Goal: Task Accomplishment & Management: Manage account settings

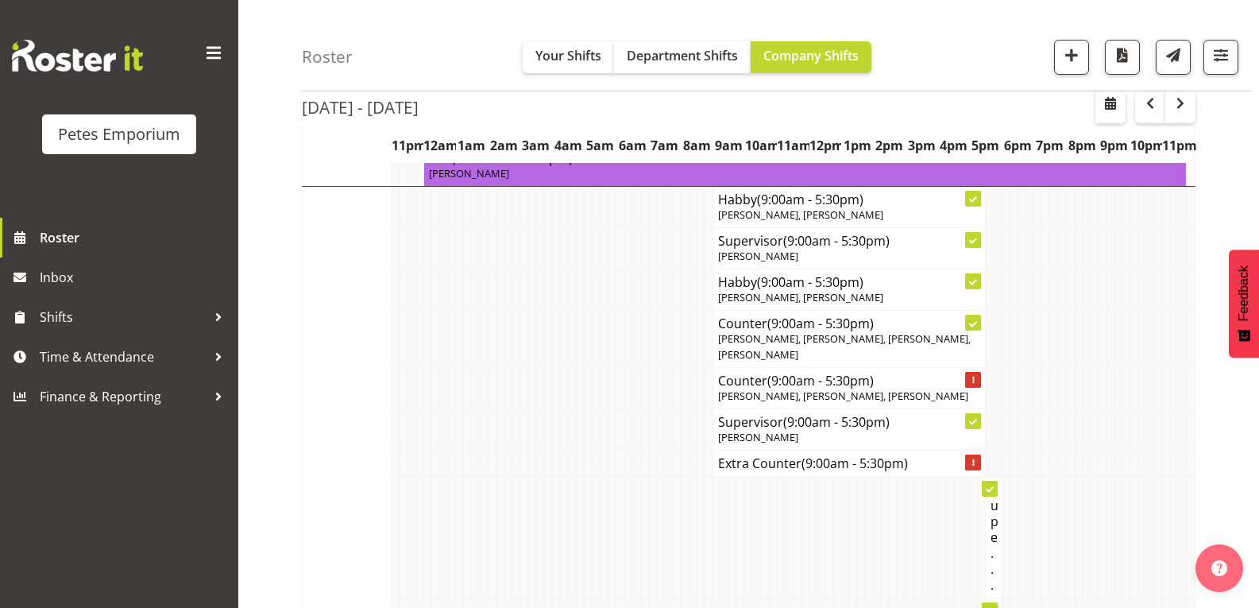
scroll to position [1430, 0]
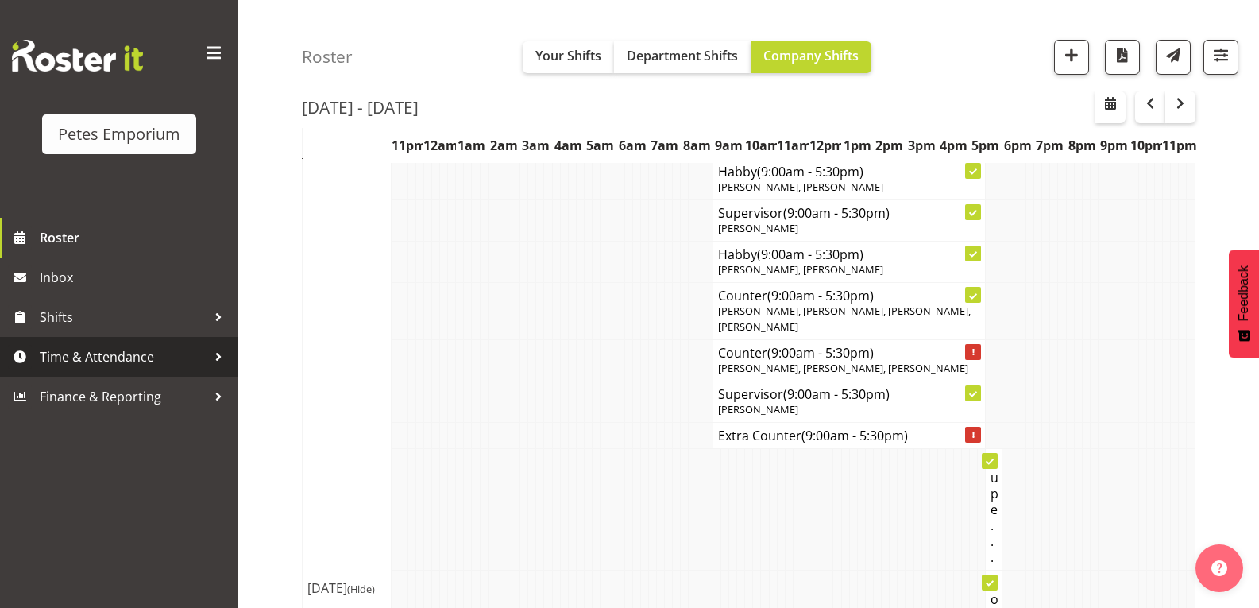
click at [87, 358] on span "Time & Attendance" at bounding box center [123, 357] width 167 height 24
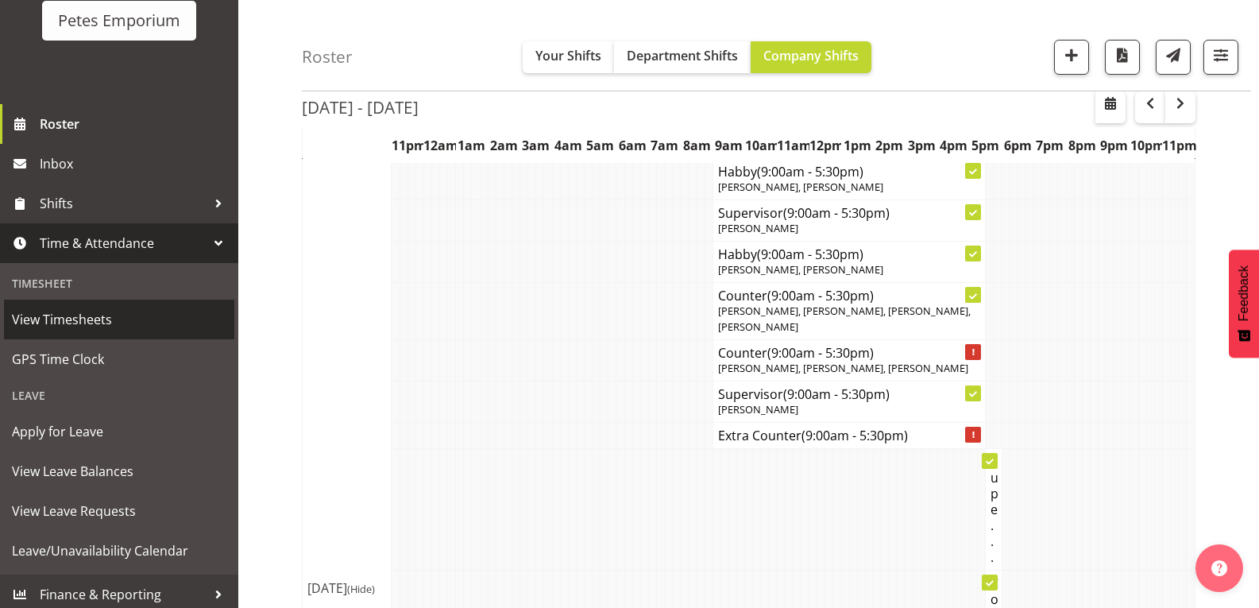
scroll to position [120, 0]
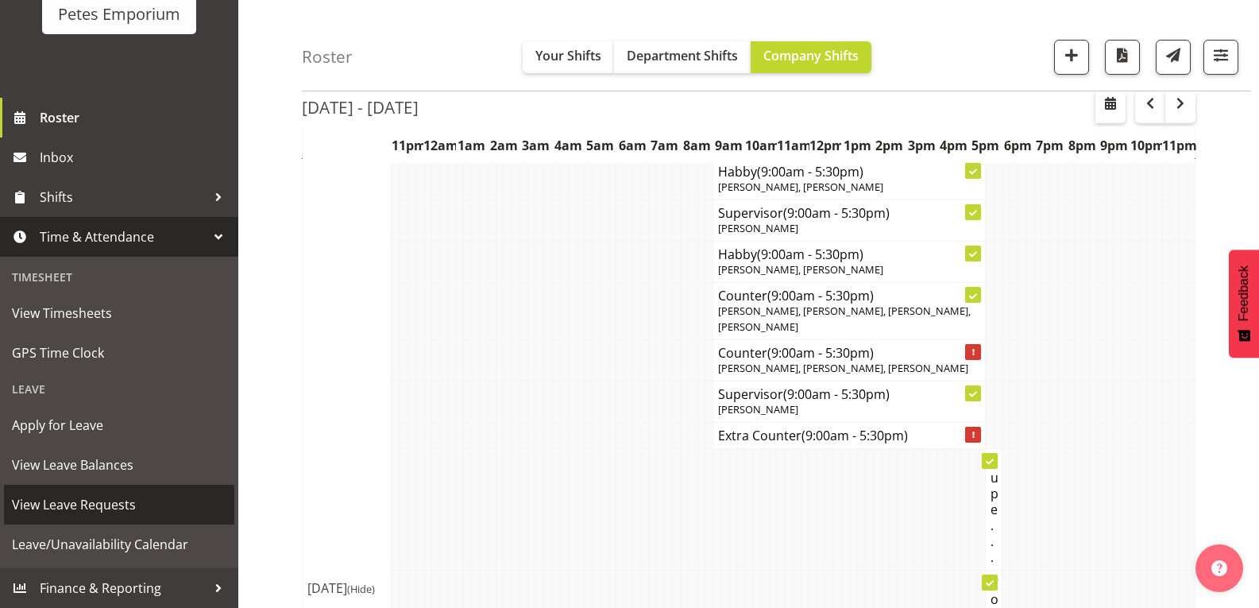
click at [118, 501] on span "View Leave Requests" at bounding box center [119, 505] width 215 height 24
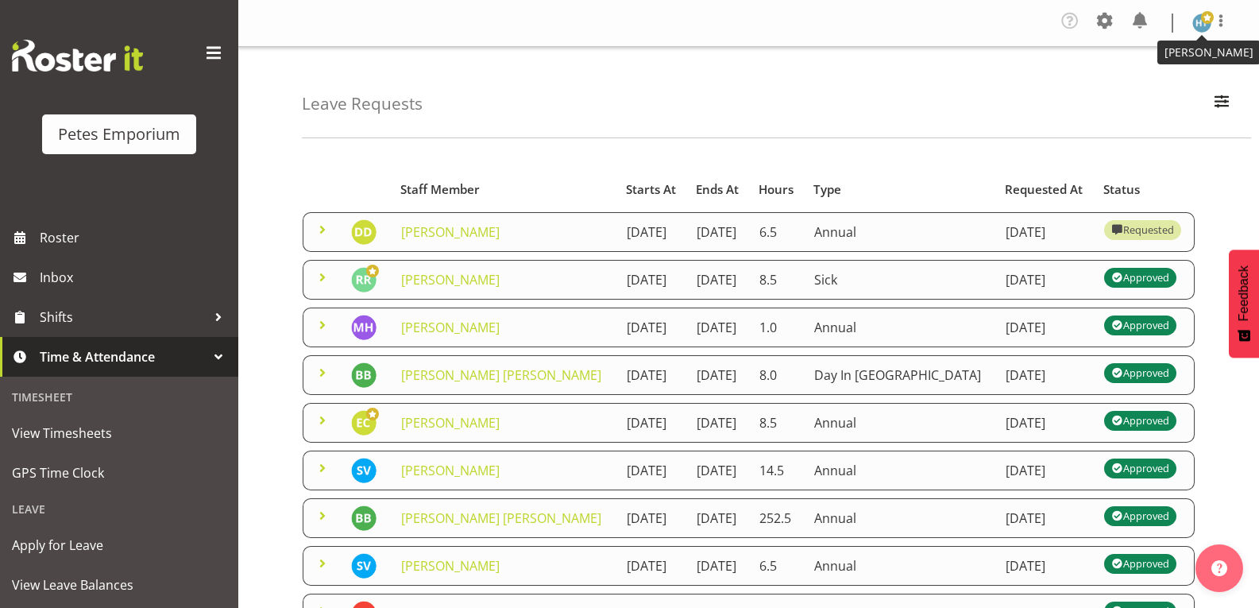
click at [1200, 23] on img at bounding box center [1202, 23] width 19 height 19
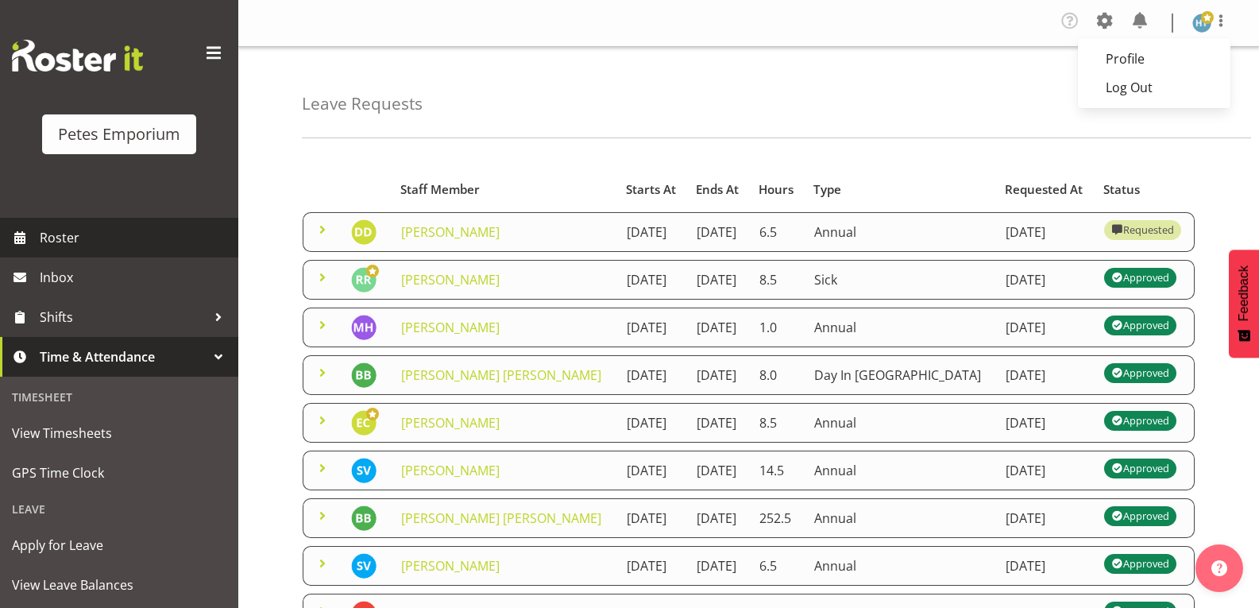
click at [56, 242] on span "Roster" at bounding box center [135, 238] width 191 height 24
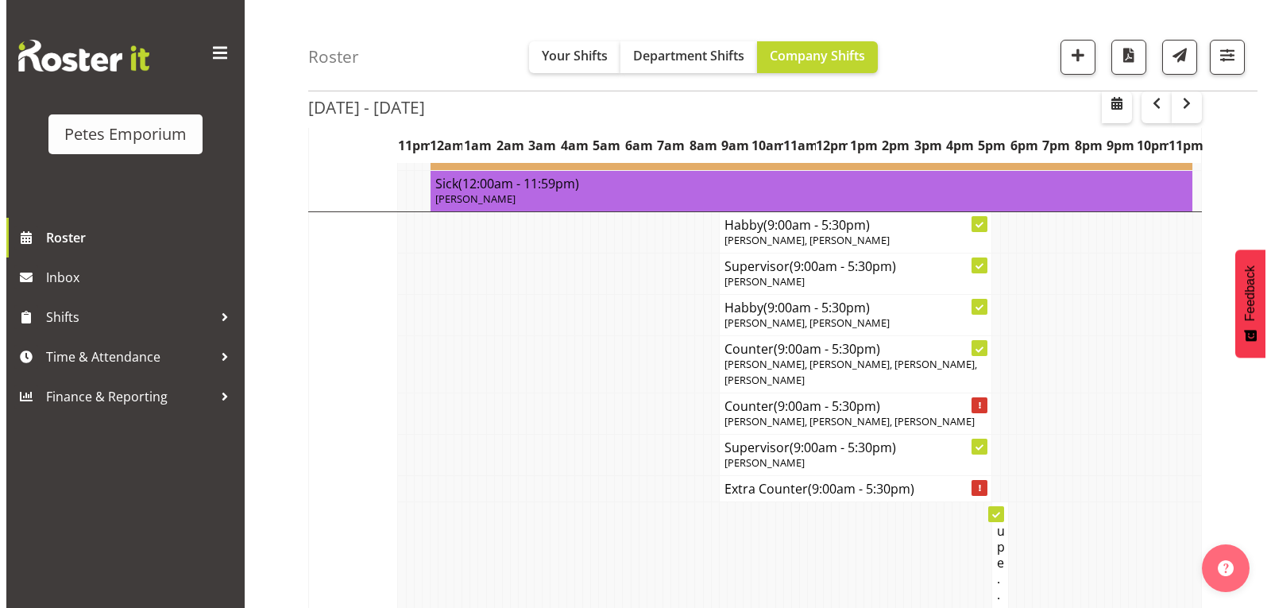
scroll to position [1351, 0]
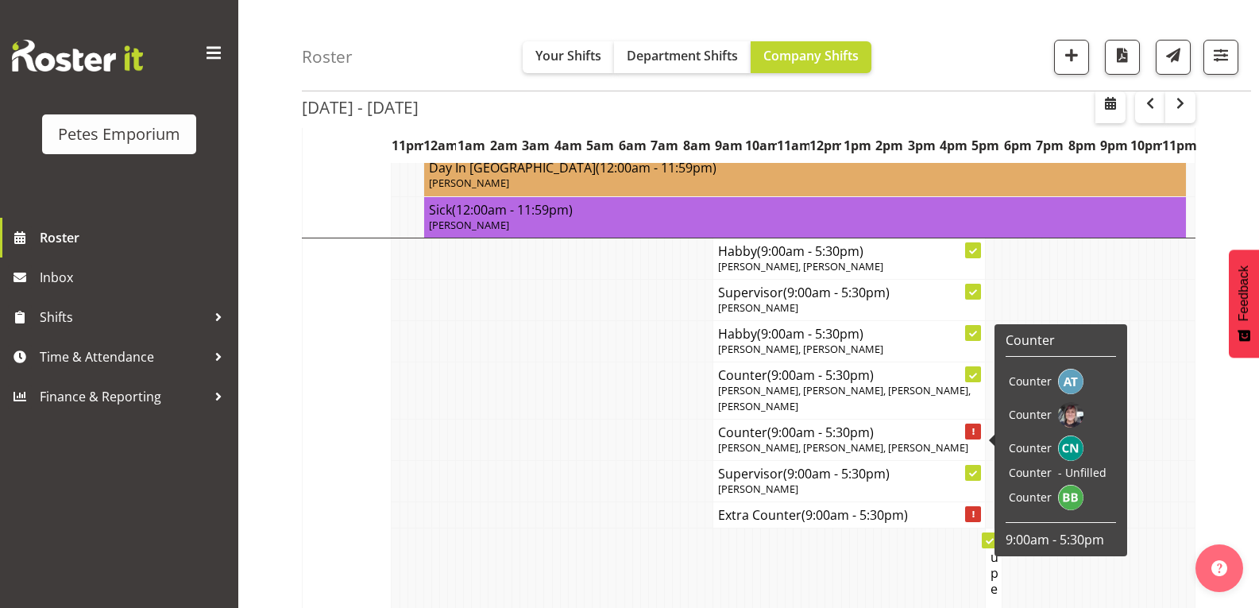
click at [770, 434] on span "(9:00am - 5:30pm)" at bounding box center [820, 431] width 106 height 17
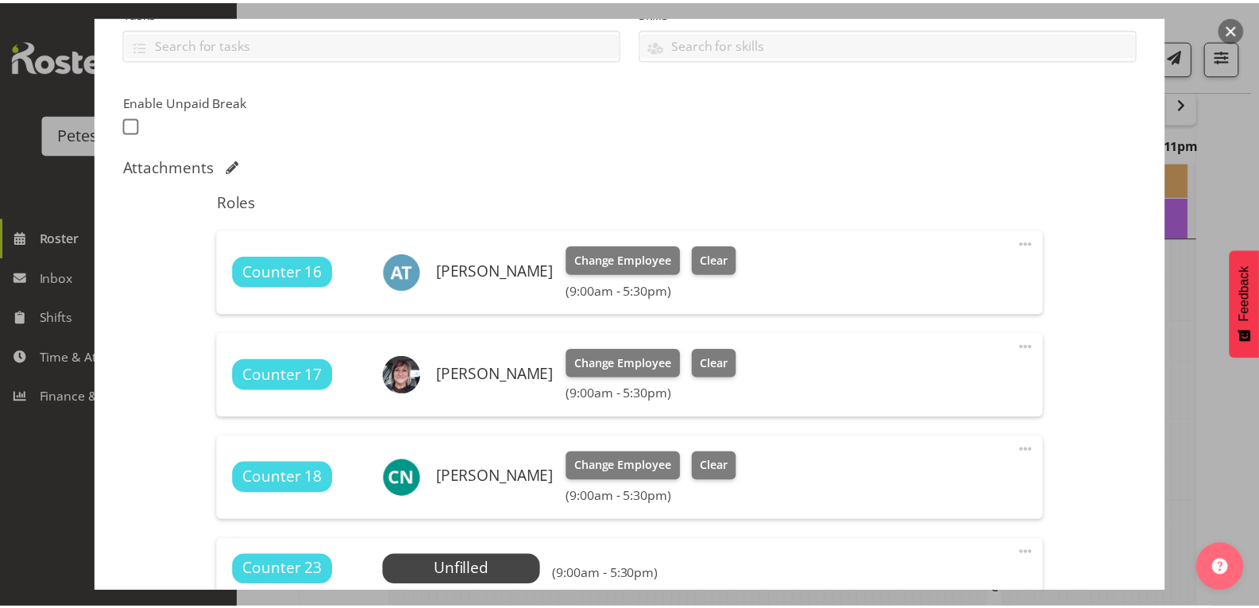
scroll to position [444, 0]
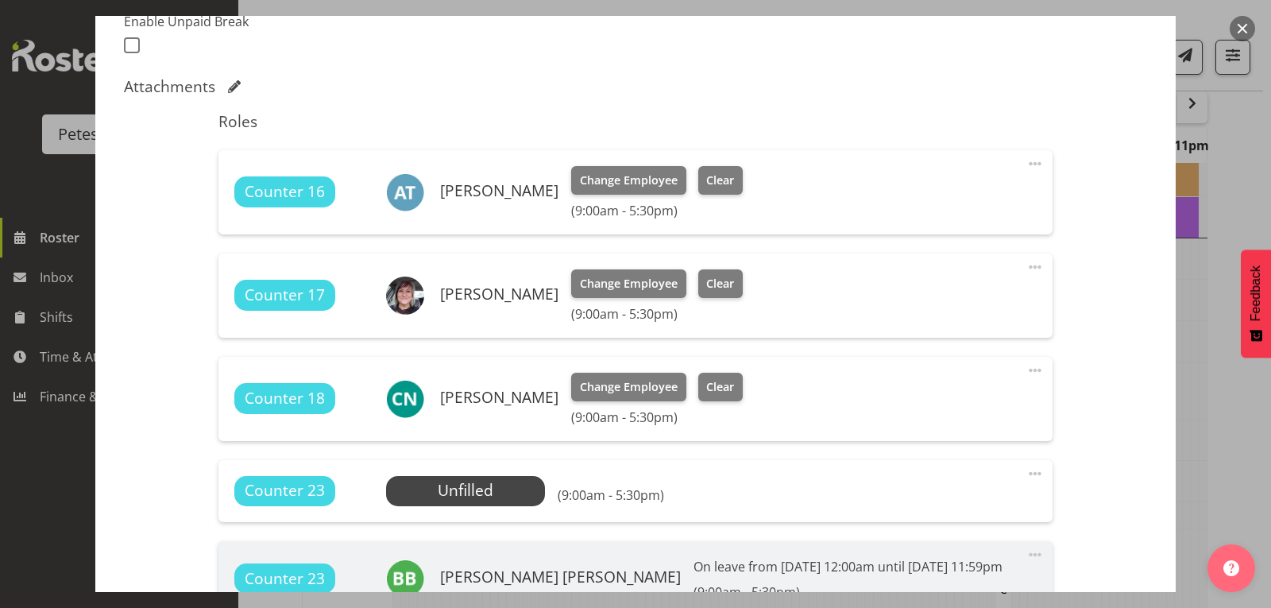
click at [1234, 22] on button "button" at bounding box center [1242, 28] width 25 height 25
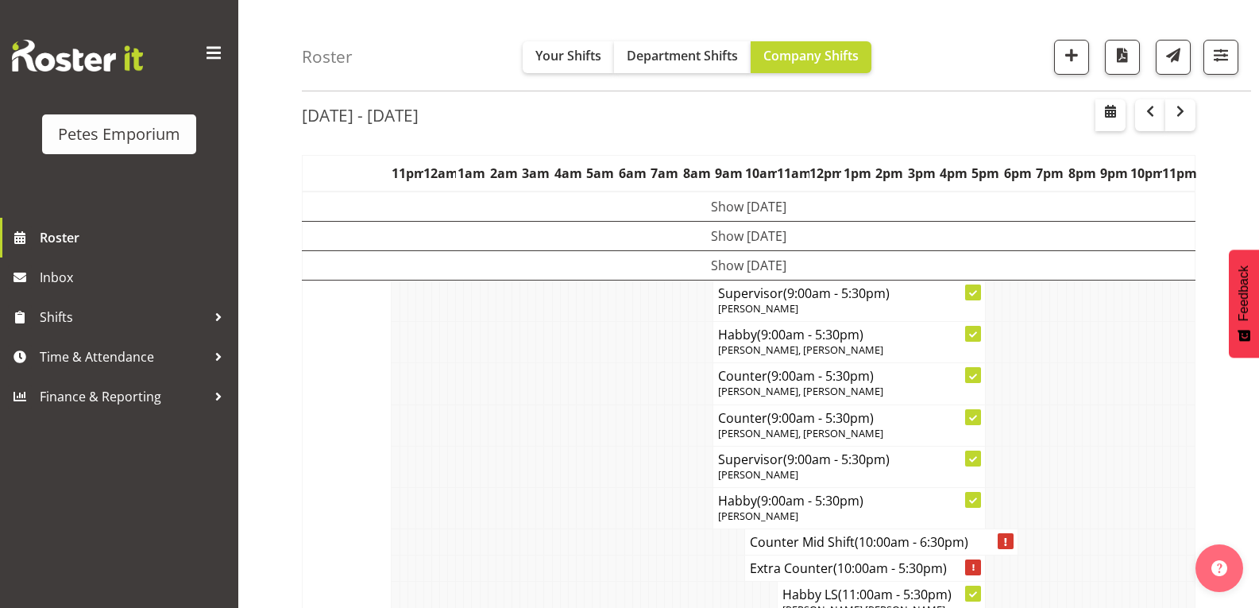
scroll to position [0, 0]
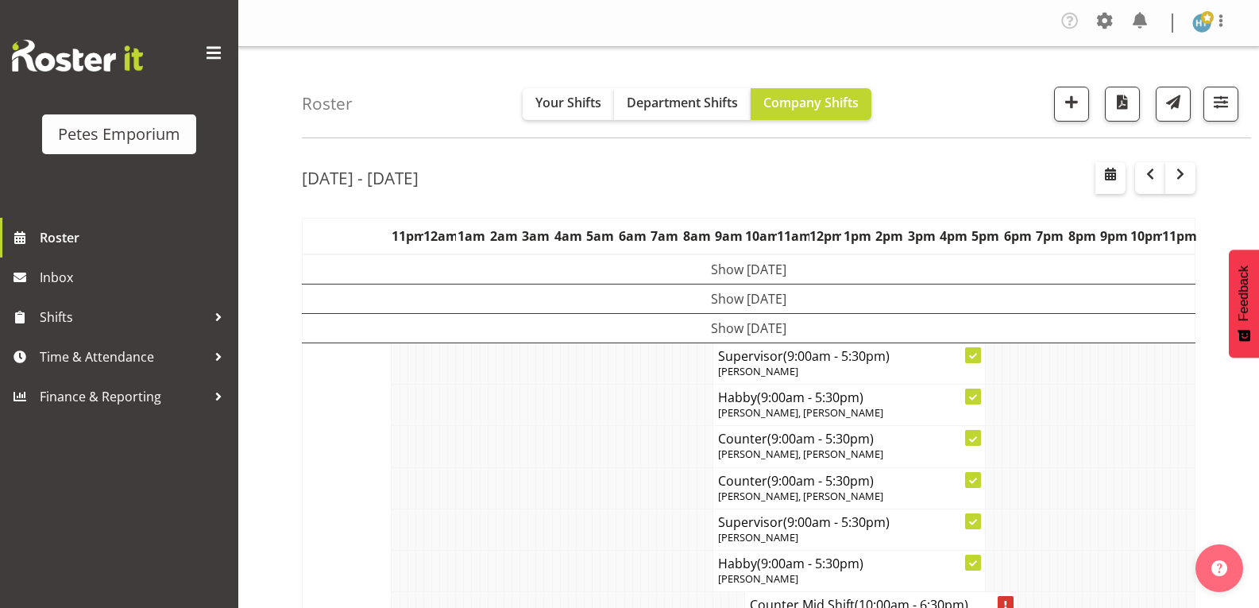
click at [64, 228] on span "Roster" at bounding box center [135, 238] width 191 height 24
click at [1196, 31] on figure at bounding box center [1202, 23] width 19 height 19
click at [1224, 24] on span at bounding box center [1221, 20] width 19 height 19
click at [1158, 87] on link "Log Out" at bounding box center [1154, 87] width 153 height 29
